Goal: Task Accomplishment & Management: Manage account settings

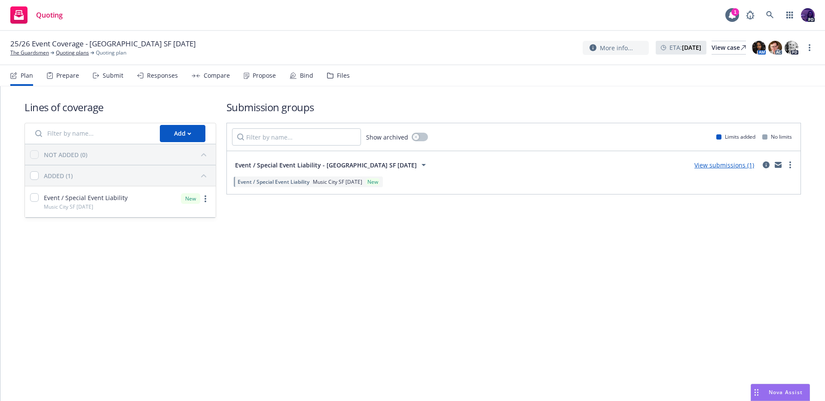
click at [219, 79] on div "Compare" at bounding box center [211, 75] width 38 height 21
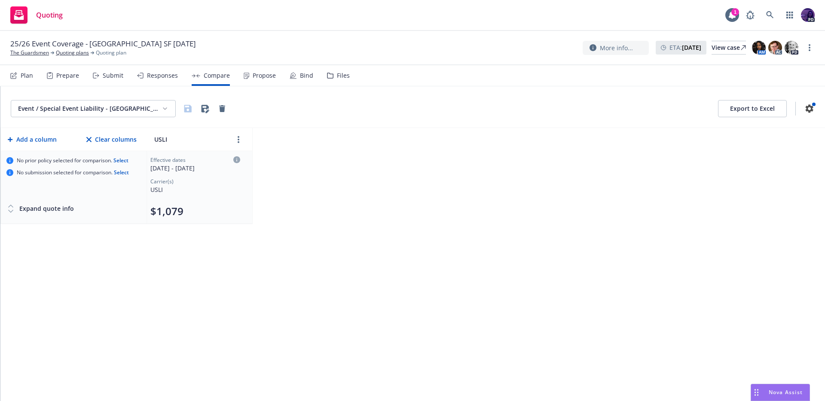
click at [245, 79] on div "Propose" at bounding box center [260, 75] width 32 height 21
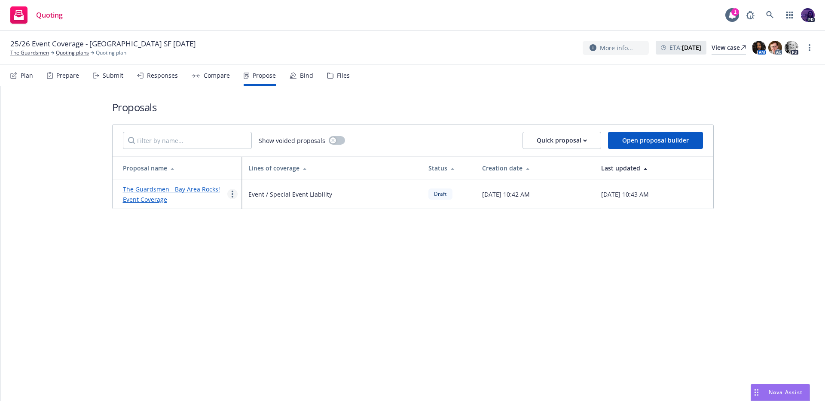
click at [233, 192] on link "more" at bounding box center [232, 194] width 10 height 10
click at [809, 46] on icon "more" at bounding box center [809, 47] width 2 height 7
click at [778, 131] on link "Archive quoting plan" at bounding box center [766, 133] width 96 height 17
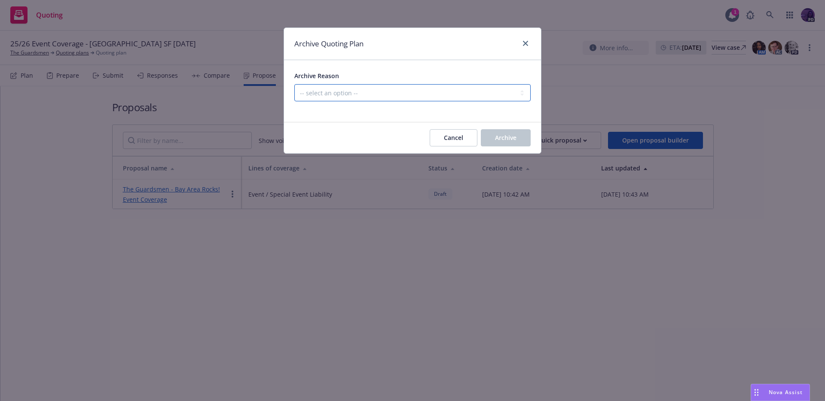
click at [461, 96] on select "-- select an option -- Created by error Duplicate New business opportunity lost…" at bounding box center [412, 92] width 236 height 17
click at [485, 132] on button "Archive" at bounding box center [506, 137] width 50 height 17
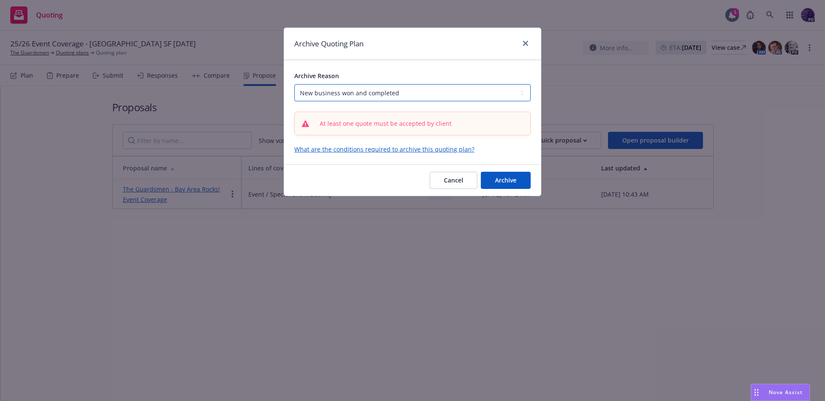
click at [469, 91] on select "-- select an option -- Created by error Duplicate New business opportunity lost…" at bounding box center [412, 92] width 236 height 17
select select "ARCHIVED_DUPLICATE"
click at [510, 181] on span "Archive" at bounding box center [505, 180] width 21 height 8
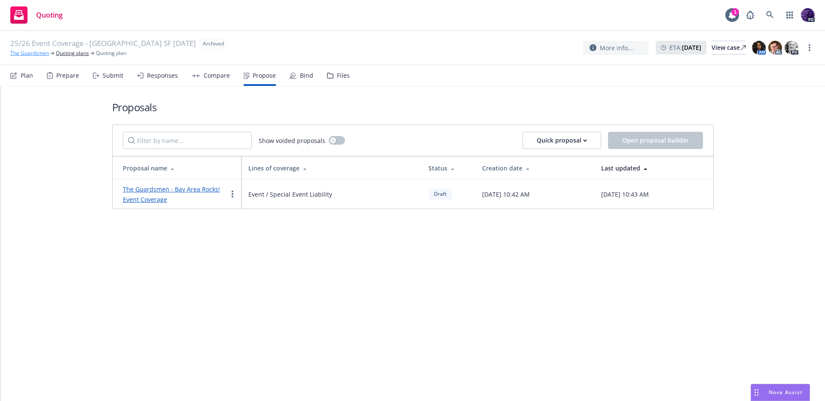
click at [33, 54] on link "The Guardsmen" at bounding box center [29, 53] width 39 height 8
